Goal: Find specific page/section: Find specific page/section

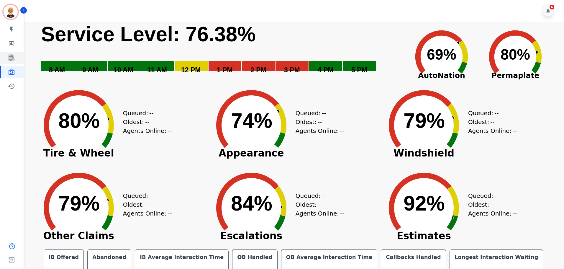
click at [11, 58] on icon "Sidebar" at bounding box center [12, 58] width 6 height 6
click at [11, 72] on icon "Sidebar" at bounding box center [11, 71] width 7 height 7
